Goal: Find specific page/section

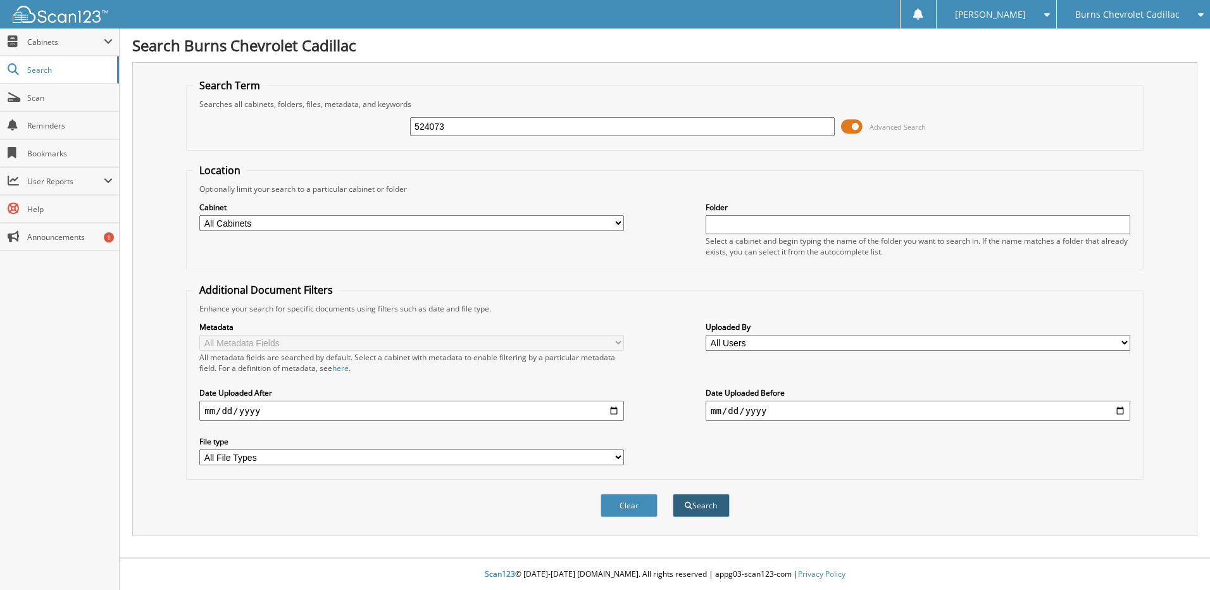
type input "524073"
click at [711, 502] on button "Search" at bounding box center [701, 505] width 57 height 23
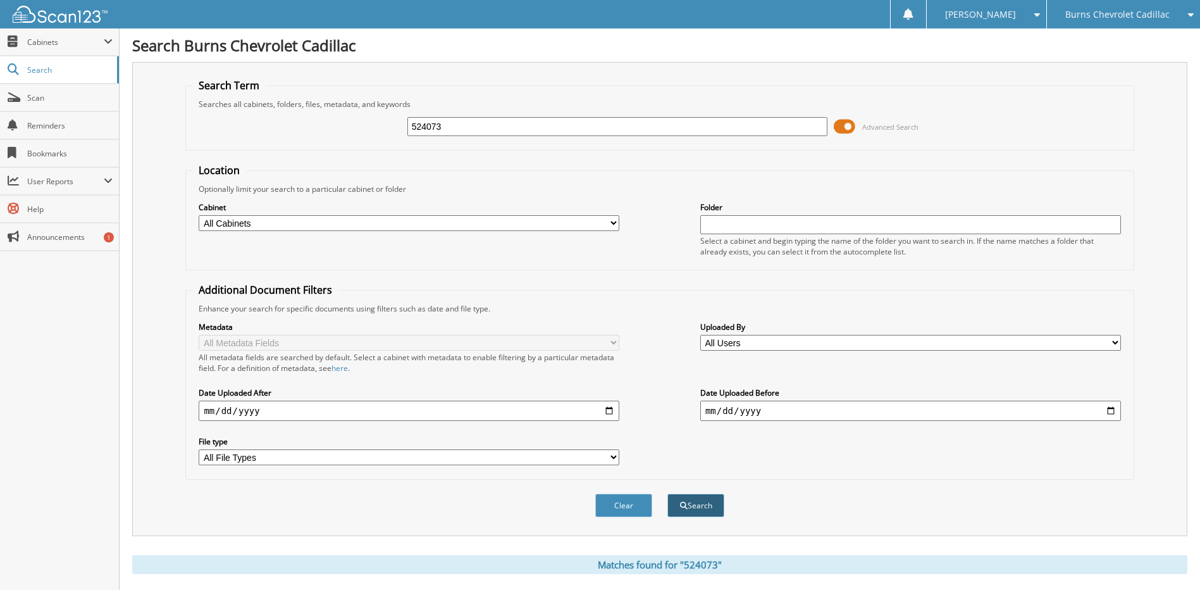
click at [705, 506] on button "Search" at bounding box center [696, 505] width 57 height 23
click at [60, 97] on span "Scan" at bounding box center [69, 97] width 85 height 11
